Goal: Leave review/rating

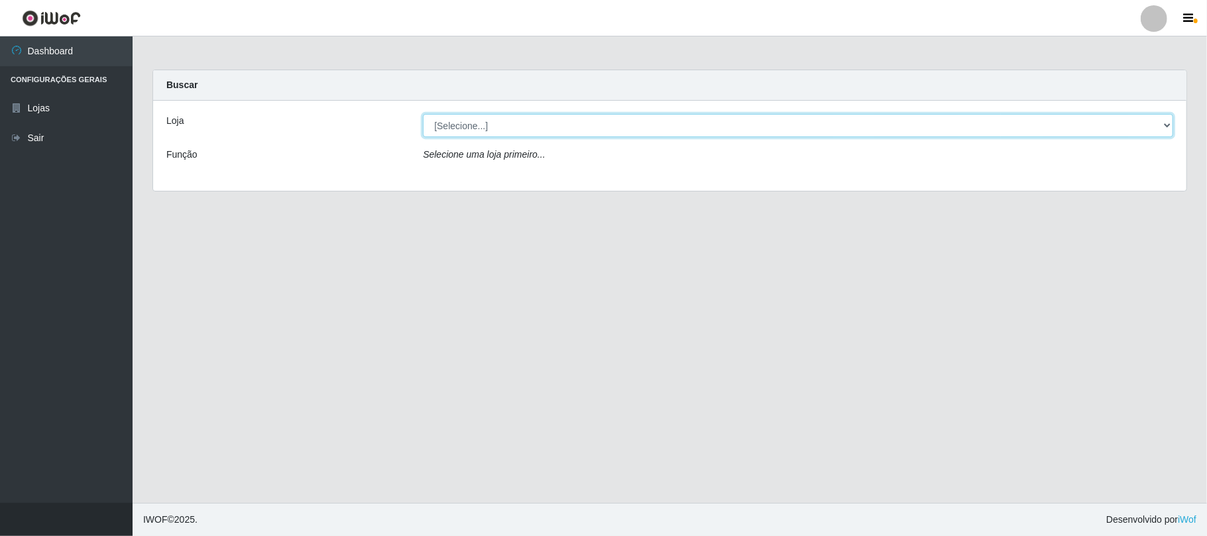
click at [1157, 125] on select "[Selecione...] Super Vilton" at bounding box center [798, 125] width 750 height 23
select select "379"
click at [423, 114] on select "[Selecione...] Super Vilton" at bounding box center [798, 125] width 750 height 23
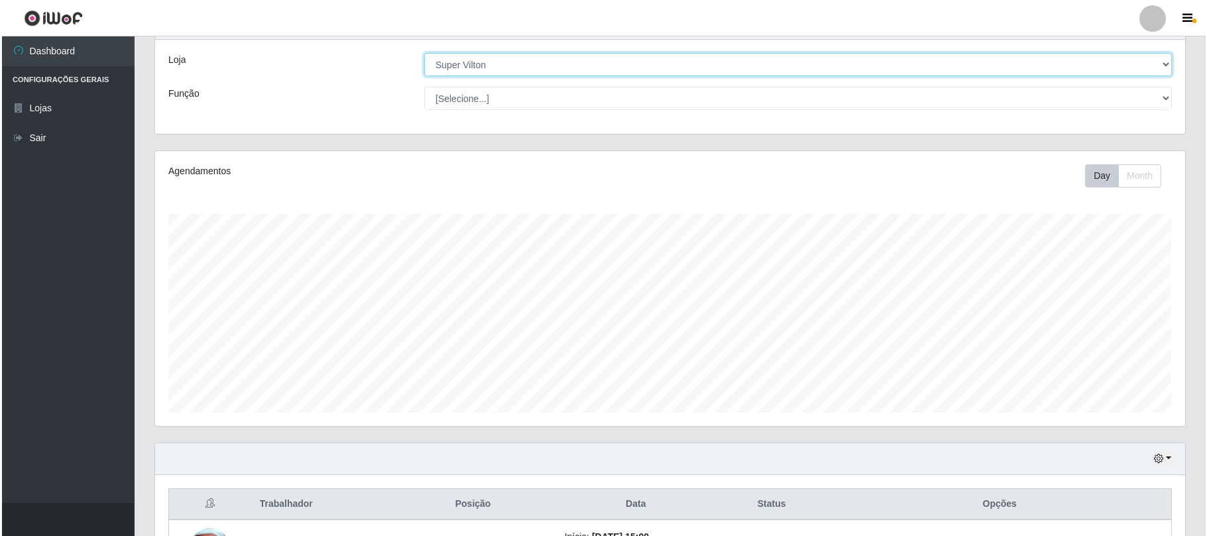
scroll to position [170, 0]
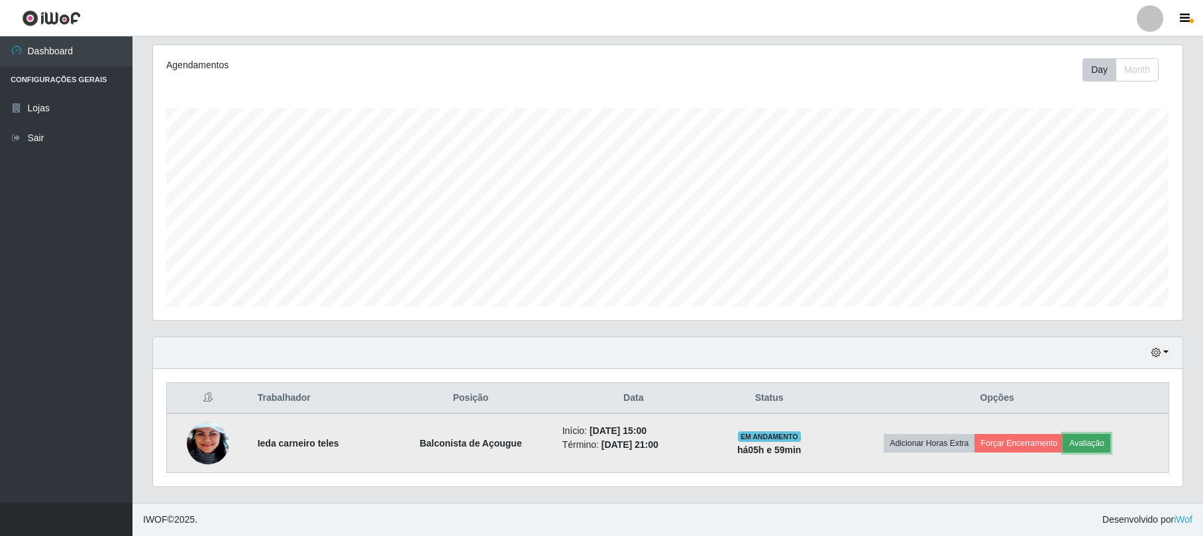
click at [1096, 436] on button "Avaliação" at bounding box center [1087, 443] width 47 height 19
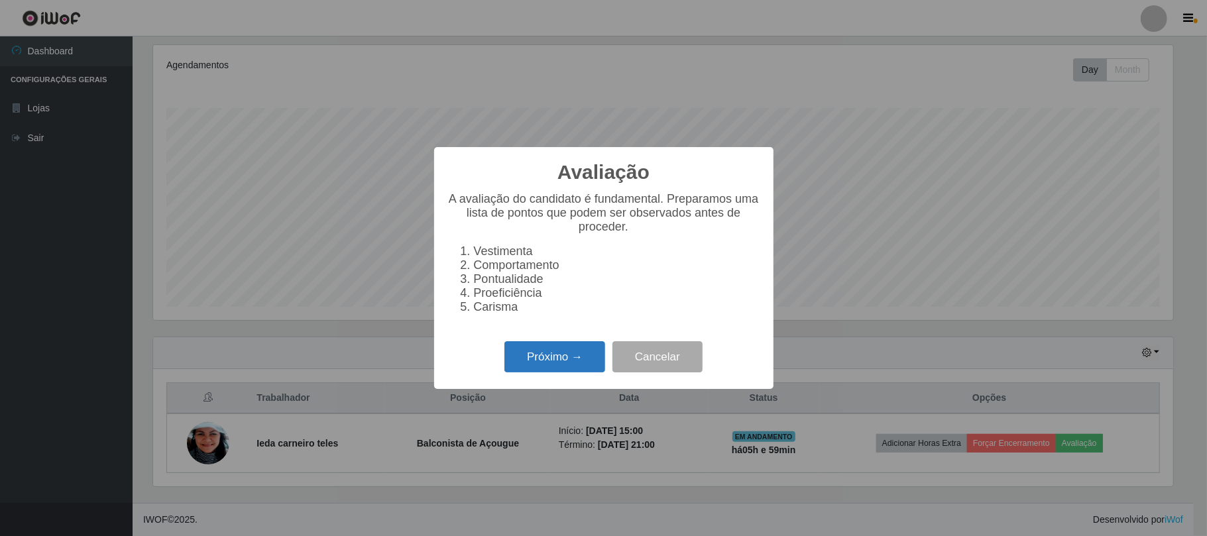
click at [546, 353] on button "Próximo →" at bounding box center [554, 356] width 101 height 31
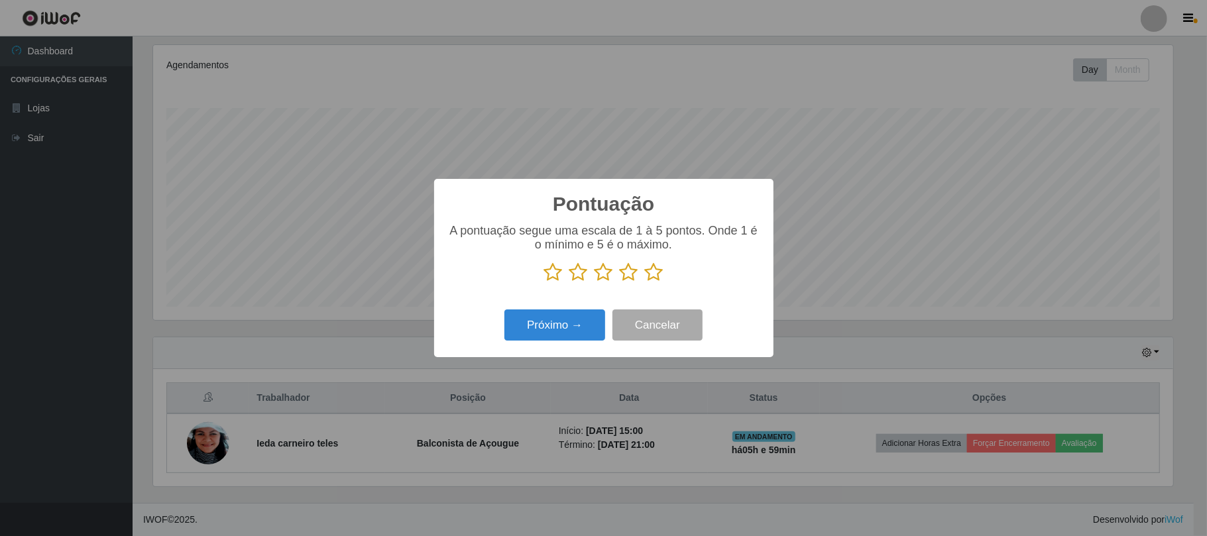
click at [657, 277] on icon at bounding box center [654, 272] width 19 height 20
click at [645, 282] on input "radio" at bounding box center [645, 282] width 0 height 0
click at [569, 319] on button "Próximo →" at bounding box center [554, 324] width 101 height 31
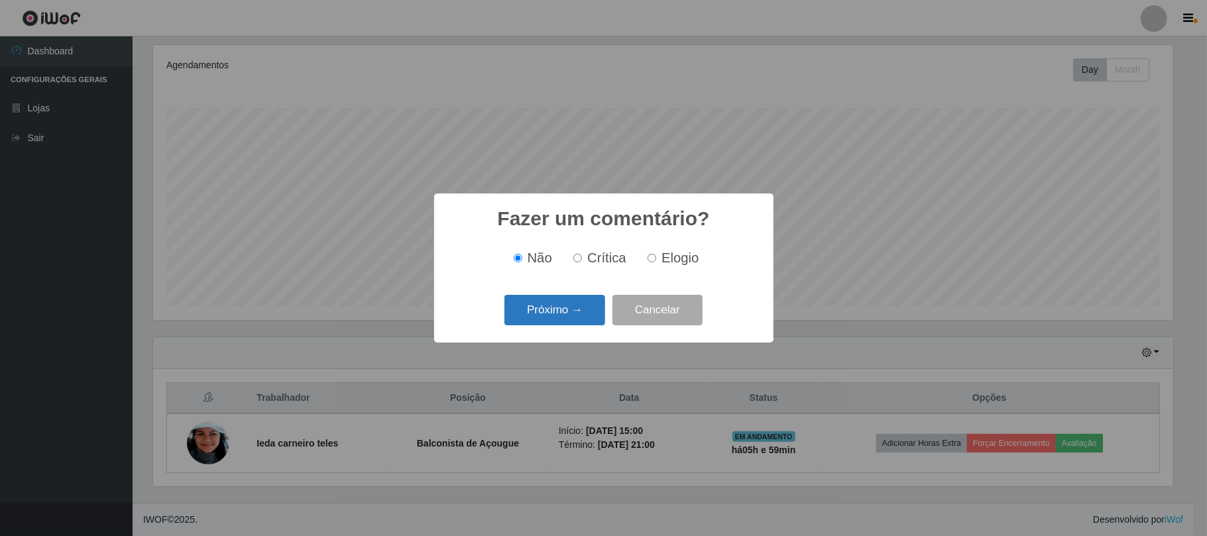
click at [571, 308] on button "Próximo →" at bounding box center [554, 310] width 101 height 31
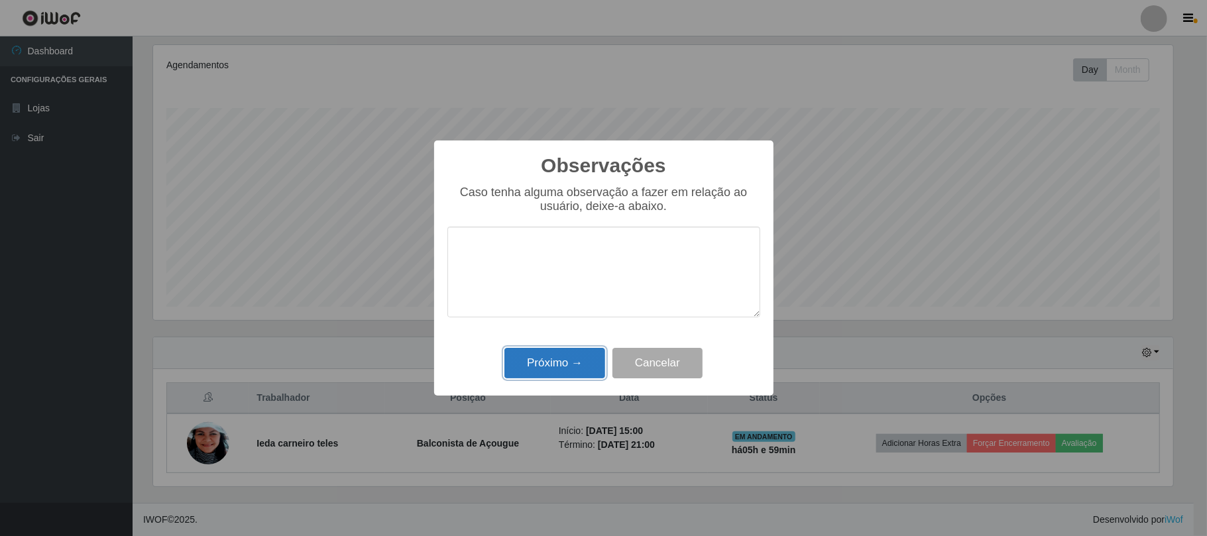
click at [584, 357] on button "Próximo →" at bounding box center [554, 363] width 101 height 31
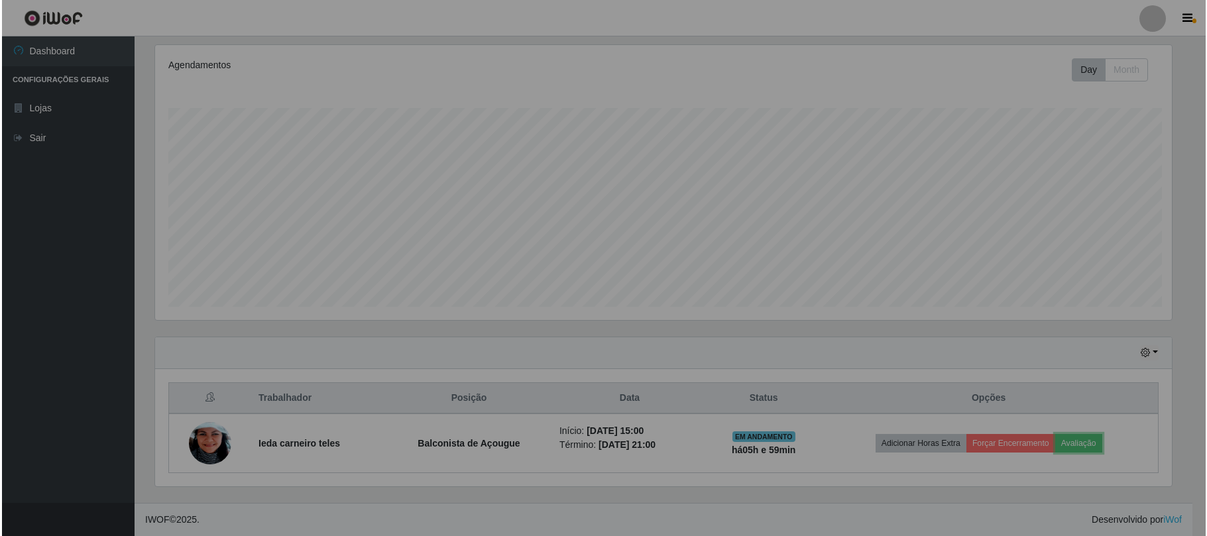
scroll to position [276, 1029]
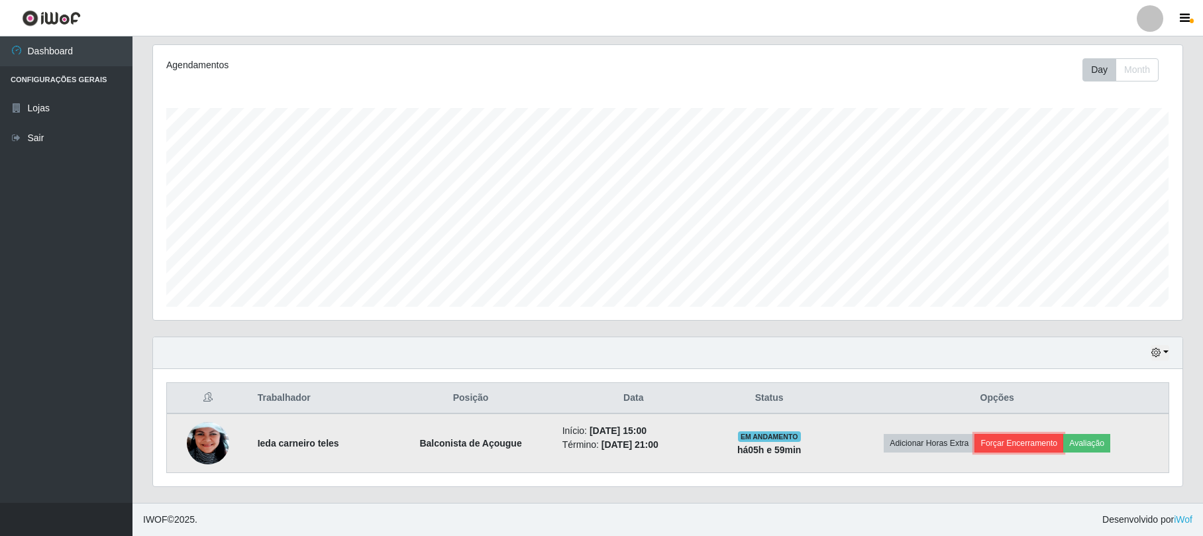
click at [1021, 441] on button "Forçar Encerramento" at bounding box center [1019, 443] width 89 height 19
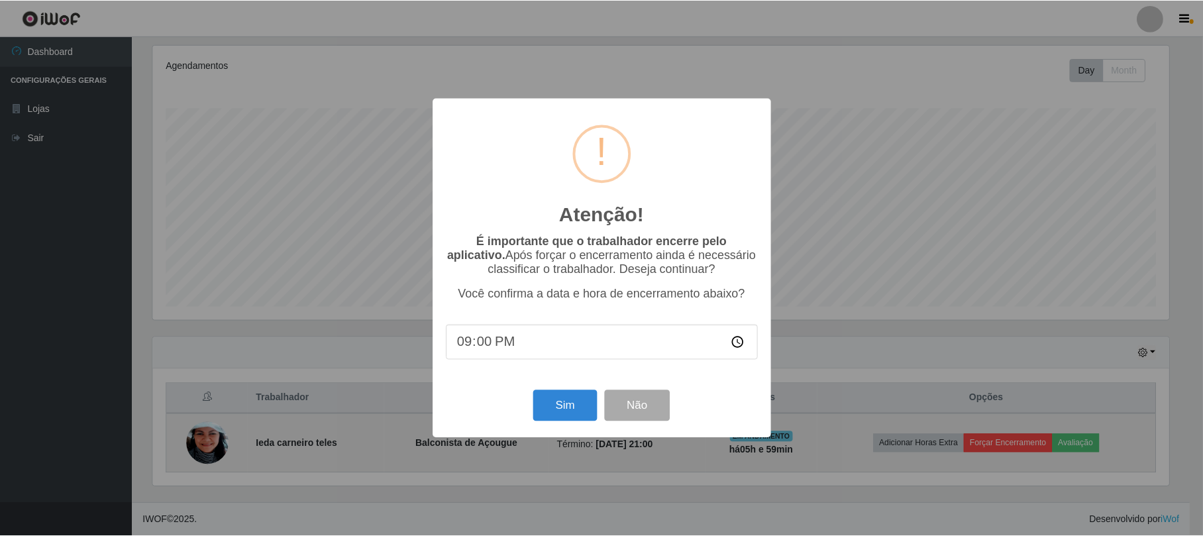
scroll to position [276, 1019]
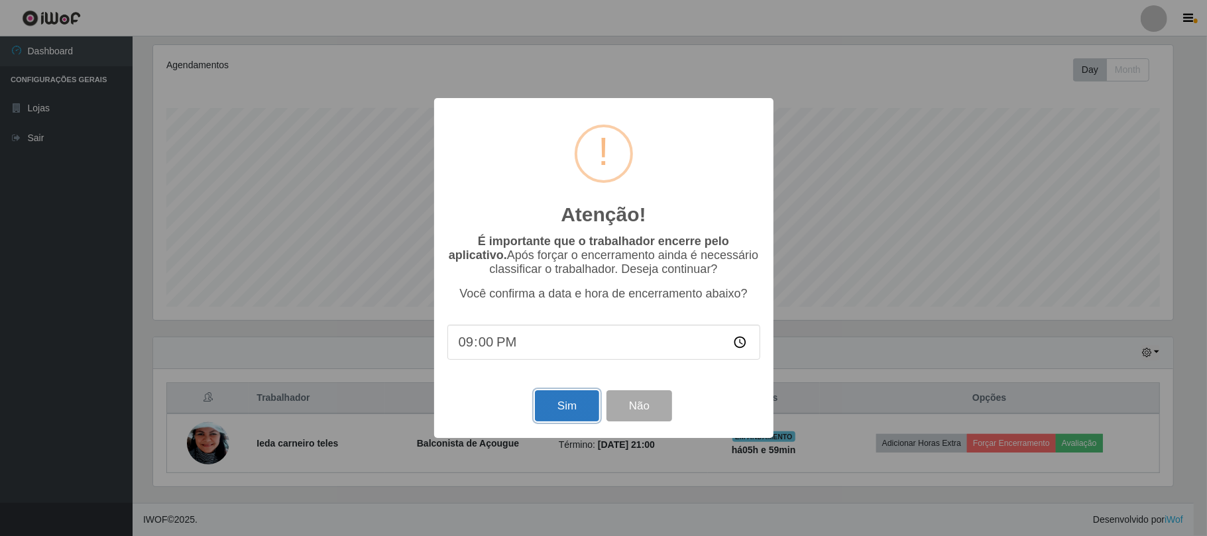
click at [577, 394] on button "Sim" at bounding box center [567, 405] width 64 height 31
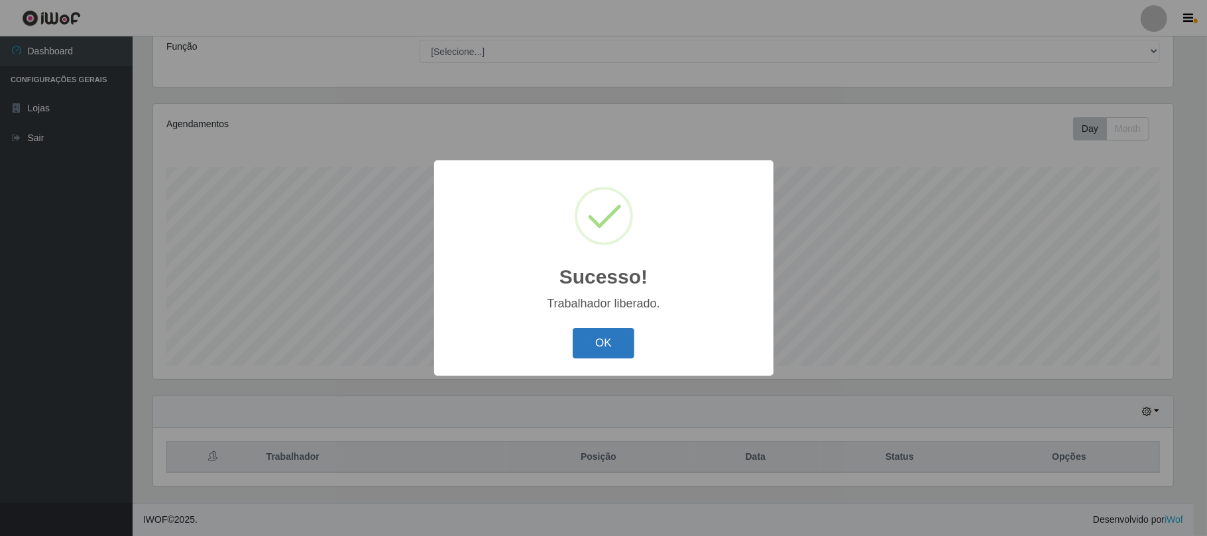
click at [599, 339] on button "OK" at bounding box center [604, 343] width 62 height 31
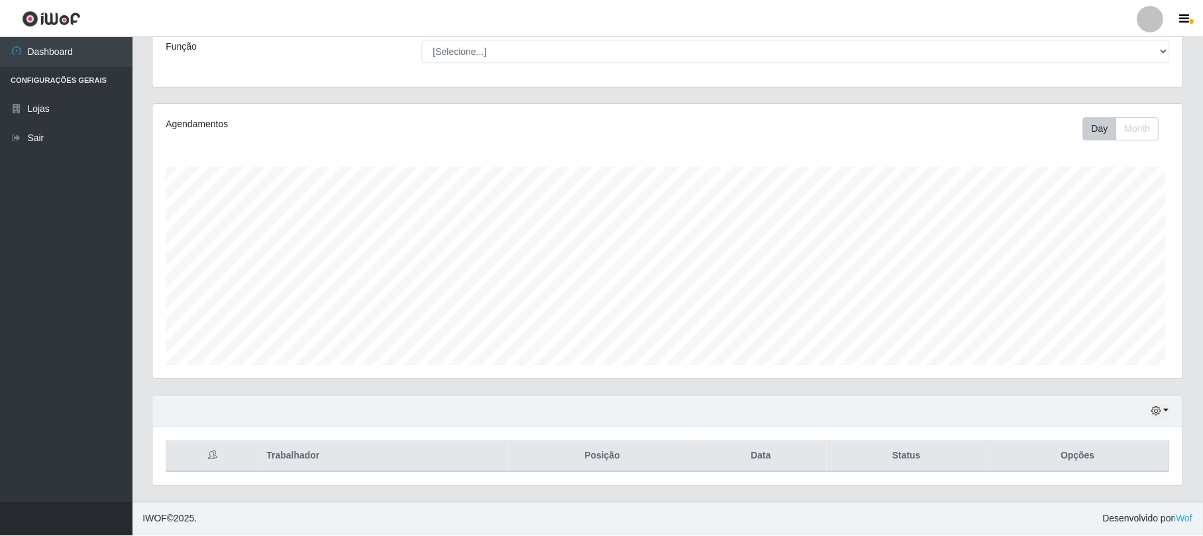
scroll to position [276, 1029]
